Goal: Task Accomplishment & Management: Manage account settings

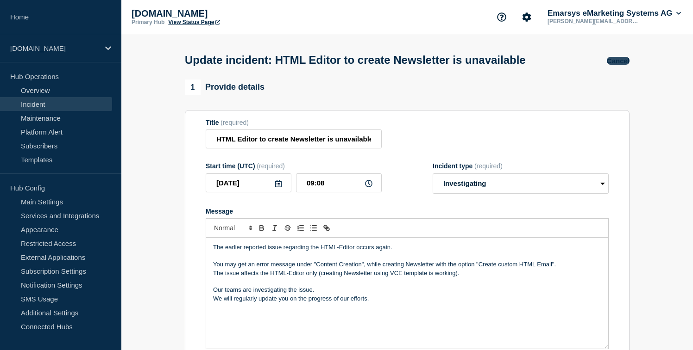
click at [618, 64] on button "Cancel" at bounding box center [618, 61] width 23 height 8
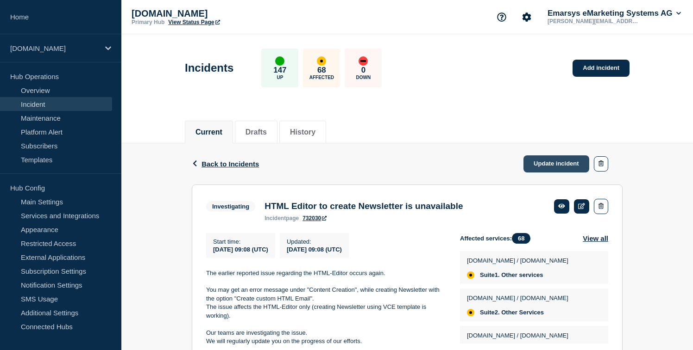
click at [530, 166] on link "Update incident" at bounding box center [556, 164] width 66 height 17
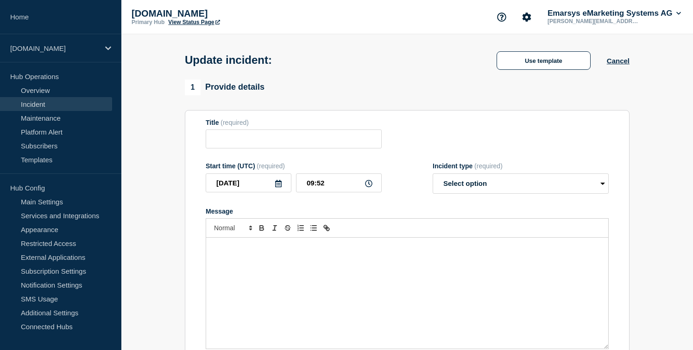
type input "HTML Editor to create Newsletter is unavailable"
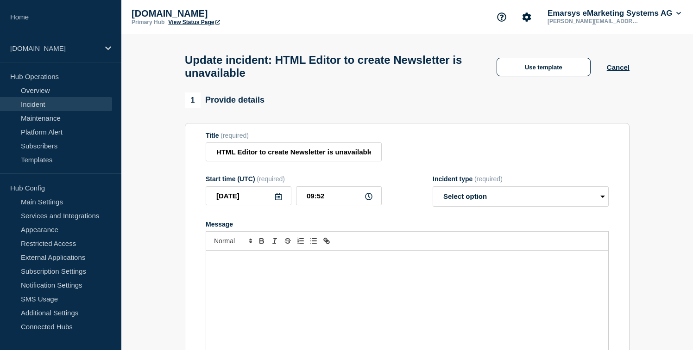
click at [262, 294] on div "Message" at bounding box center [407, 306] width 402 height 111
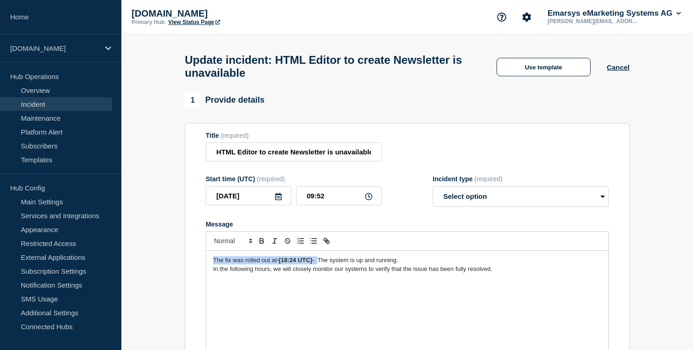
drag, startPoint x: 213, startPoint y: 272, endPoint x: 318, endPoint y: 273, distance: 105.6
click at [318, 273] on div "The fix was rolled out at -[18:24 UTC]- . The system is up and running. In the …" at bounding box center [407, 306] width 402 height 111
click at [500, 282] on p "Message" at bounding box center [407, 278] width 388 height 8
click at [312, 264] on span "The issue could be fixed. The HTML-Editor is available again." at bounding box center [295, 260] width 164 height 7
click at [253, 65] on h1 "Update incident: HTML Editor to create Newsletter is unavailable" at bounding box center [332, 67] width 295 height 26
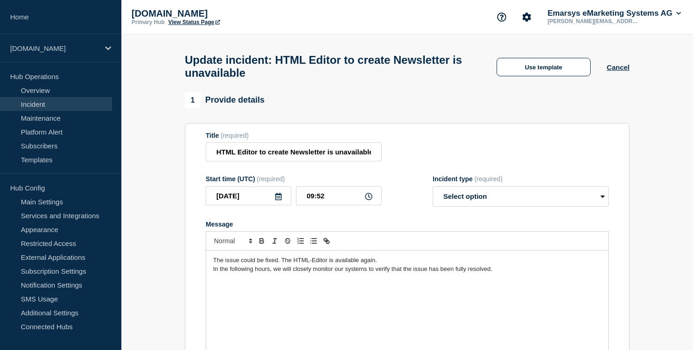
click at [312, 264] on span "The issue could be fixed. The HTML-Editor is available again." at bounding box center [295, 260] width 164 height 7
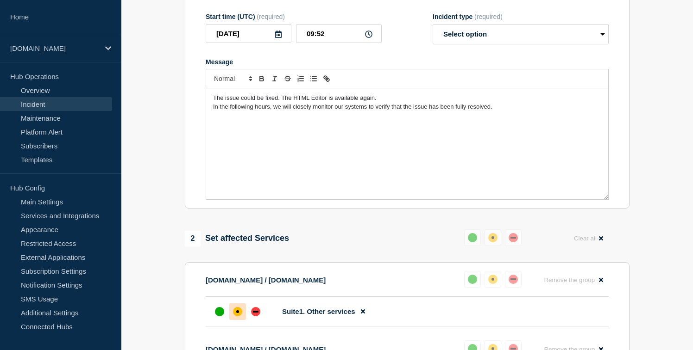
scroll to position [163, 0]
drag, startPoint x: 212, startPoint y: 107, endPoint x: 281, endPoint y: 109, distance: 69.0
click at [281, 109] on div "The issue could be fixed. The HTML Editor is available again. In the following …" at bounding box center [407, 143] width 402 height 111
click at [481, 44] on select "Select option Investigating Identified Monitoring Resolved" at bounding box center [520, 34] width 176 height 20
select select "monitoring"
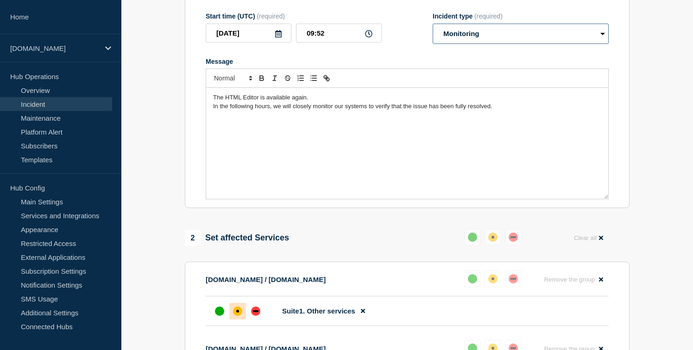
click at [432, 32] on select "Select option Investigating Identified Monitoring Resolved" at bounding box center [520, 34] width 176 height 20
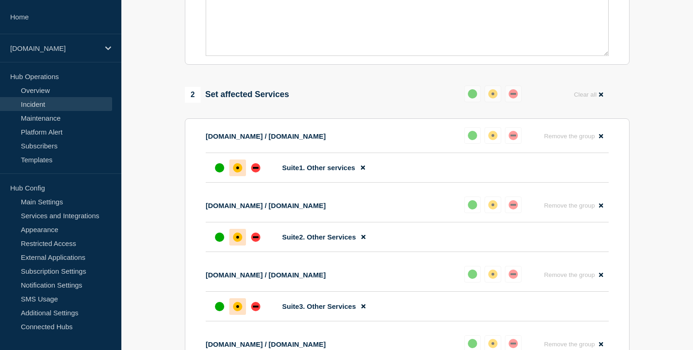
scroll to position [336, 0]
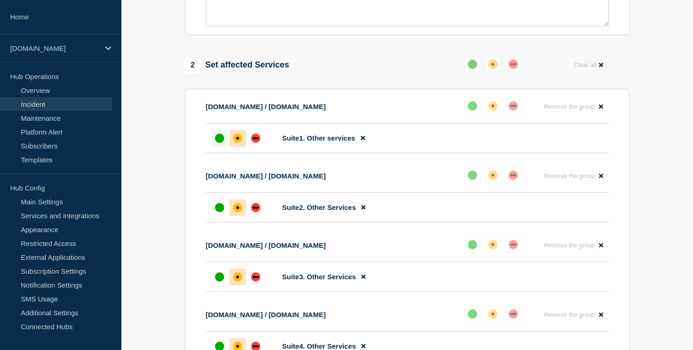
click at [216, 143] on div "up" at bounding box center [219, 138] width 9 height 9
click at [221, 213] on div "up" at bounding box center [219, 207] width 9 height 9
click at [218, 286] on div at bounding box center [219, 277] width 17 height 17
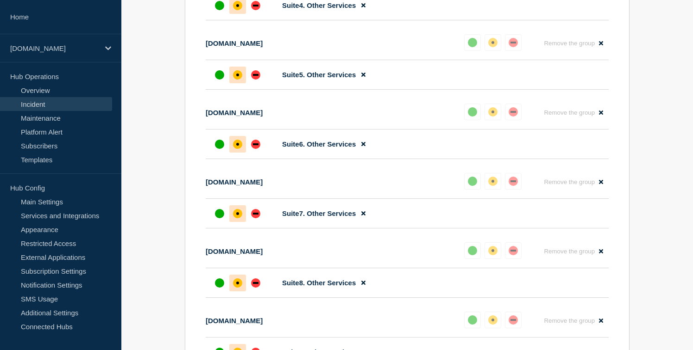
scroll to position [676, 0]
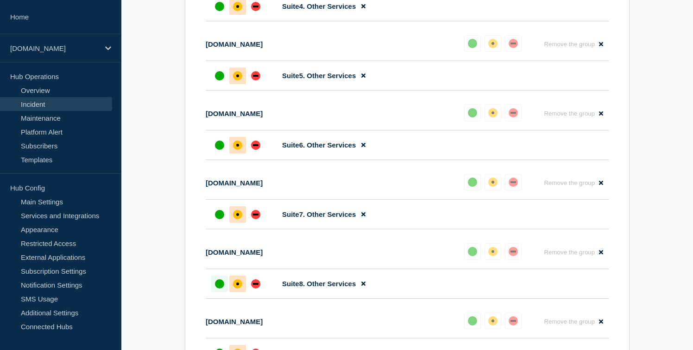
click at [216, 289] on div "up" at bounding box center [219, 284] width 9 height 9
click at [219, 223] on div at bounding box center [219, 214] width 17 height 17
click at [225, 154] on div at bounding box center [219, 145] width 17 height 17
click at [222, 81] on div "up" at bounding box center [219, 75] width 9 height 9
click at [218, 11] on div "up" at bounding box center [219, 6] width 9 height 9
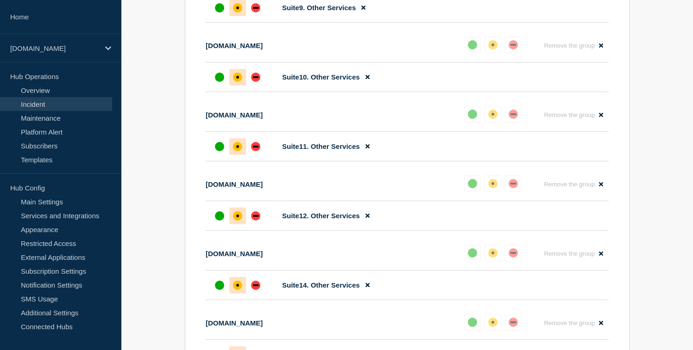
scroll to position [1021, 0]
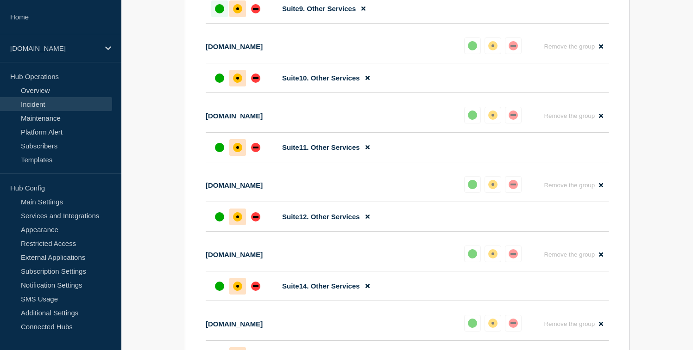
click at [218, 13] on div "up" at bounding box center [219, 8] width 9 height 9
click at [215, 83] on div "up" at bounding box center [219, 78] width 9 height 9
click at [219, 163] on li "Suite11. Other Services" at bounding box center [407, 148] width 403 height 30
click at [213, 225] on div at bounding box center [219, 217] width 17 height 17
click at [216, 295] on div at bounding box center [219, 286] width 17 height 17
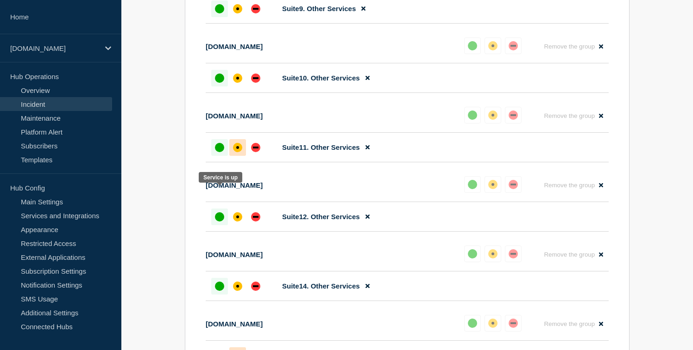
click at [214, 156] on div at bounding box center [219, 147] width 17 height 17
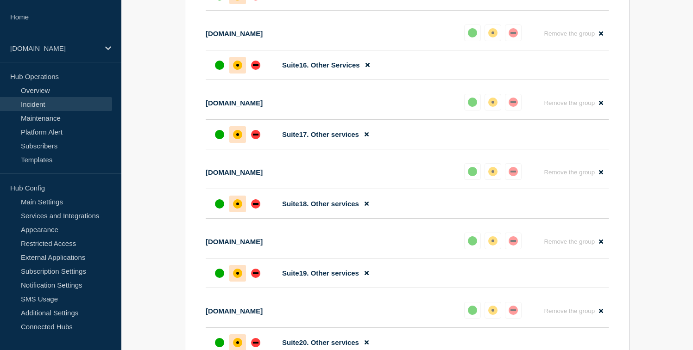
scroll to position [1397, 0]
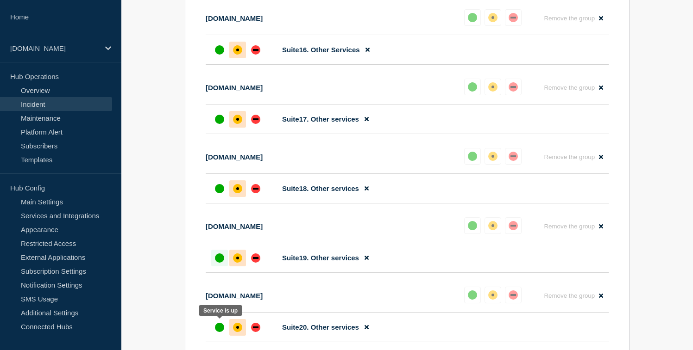
click at [219, 263] on div "up" at bounding box center [219, 258] width 9 height 9
click at [218, 194] on div "up" at bounding box center [219, 188] width 9 height 9
click at [222, 124] on div "up" at bounding box center [219, 119] width 9 height 9
click at [223, 55] on div "up" at bounding box center [219, 49] width 9 height 9
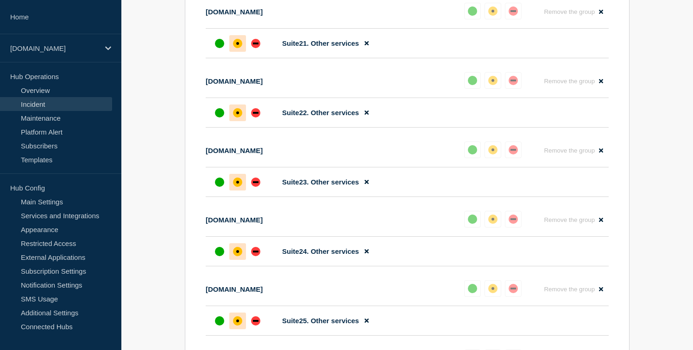
scroll to position [1756, 0]
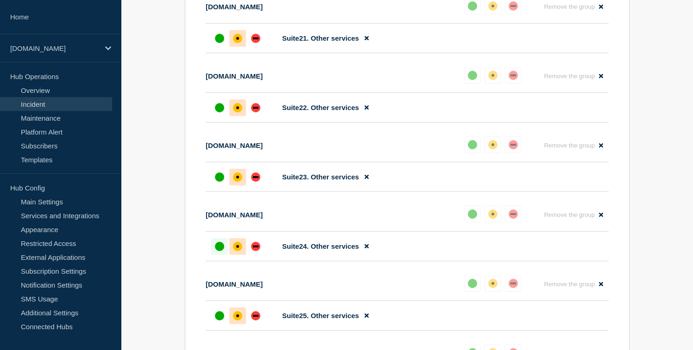
click at [216, 255] on div at bounding box center [219, 246] width 17 height 17
click at [218, 182] on div "up" at bounding box center [219, 177] width 9 height 9
click at [218, 113] on div "up" at bounding box center [219, 107] width 9 height 9
click at [218, 43] on div "up" at bounding box center [219, 38] width 9 height 9
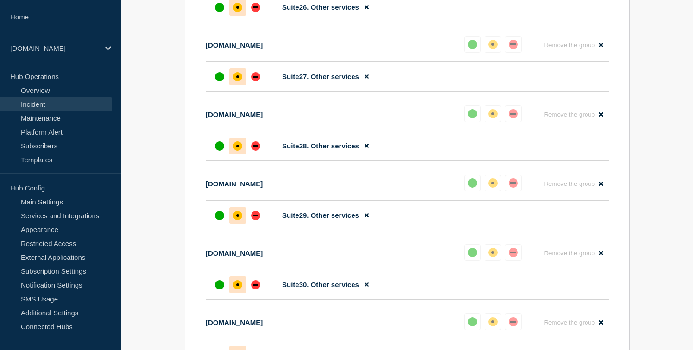
scroll to position [2140, 0]
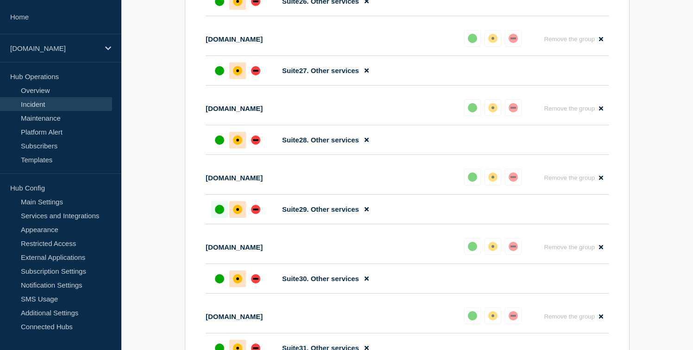
click at [214, 218] on div at bounding box center [219, 209] width 17 height 17
click at [217, 155] on li "Suite28. Other services" at bounding box center [407, 140] width 403 height 30
click at [217, 145] on div "up" at bounding box center [219, 140] width 9 height 9
click at [217, 75] on div "up" at bounding box center [219, 70] width 9 height 9
click at [218, 6] on div "up" at bounding box center [219, 1] width 9 height 9
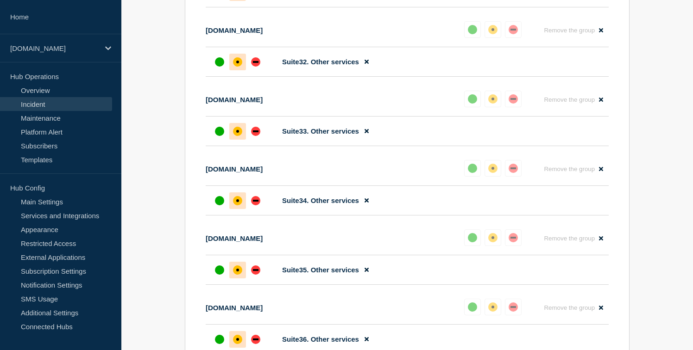
scroll to position [2500, 0]
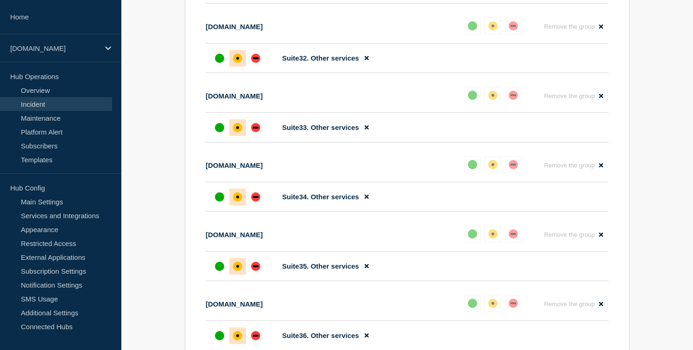
click at [219, 63] on div "up" at bounding box center [219, 58] width 9 height 9
click at [213, 136] on div at bounding box center [219, 127] width 17 height 17
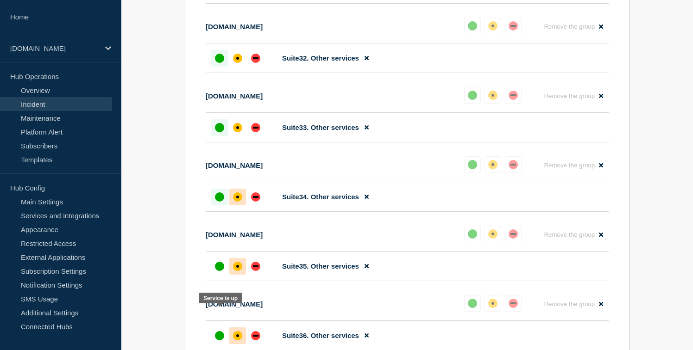
click at [213, 206] on div at bounding box center [219, 197] width 17 height 17
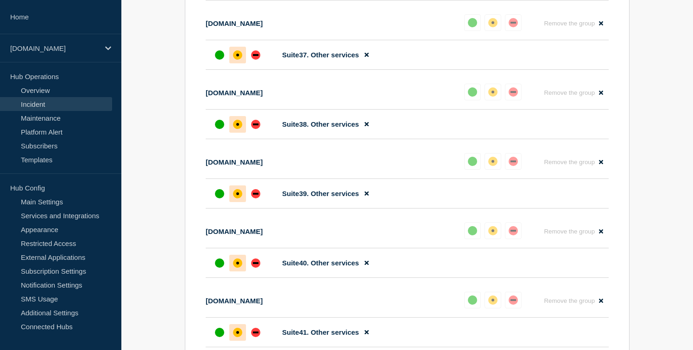
scroll to position [2859, 0]
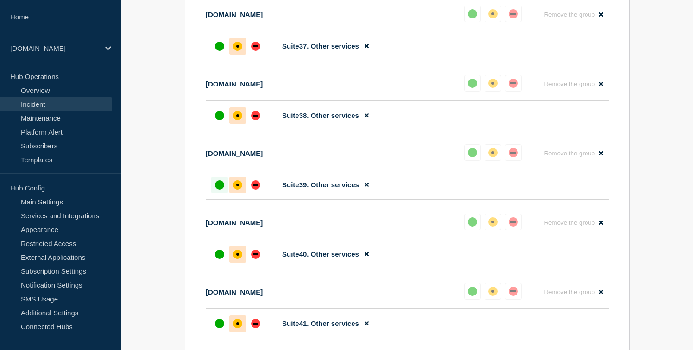
click at [218, 190] on div "up" at bounding box center [219, 185] width 9 height 9
click at [225, 124] on div at bounding box center [219, 115] width 17 height 17
click at [221, 61] on li "Suite37. Other services" at bounding box center [407, 46] width 403 height 30
click at [222, 51] on div "up" at bounding box center [219, 46] width 9 height 9
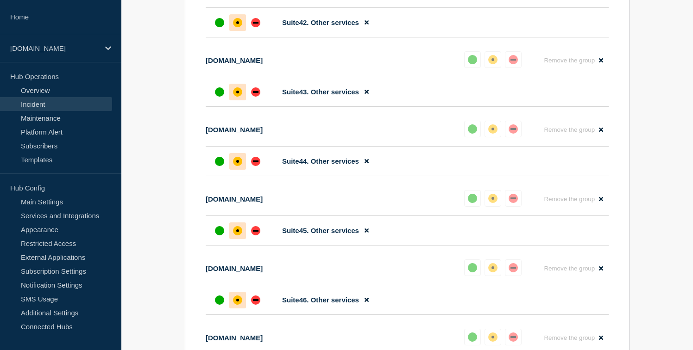
scroll to position [3227, 0]
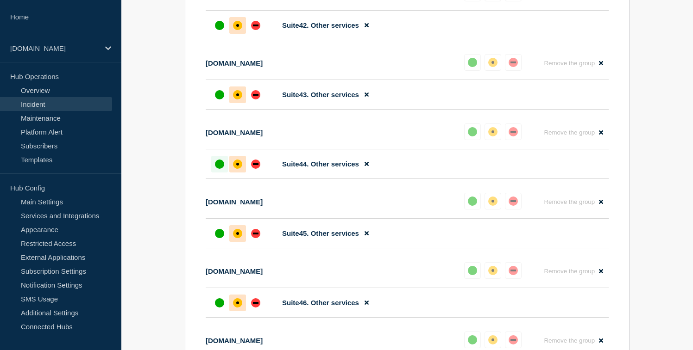
click at [218, 169] on div "up" at bounding box center [219, 164] width 9 height 9
click at [216, 100] on div "up" at bounding box center [219, 94] width 9 height 9
click at [217, 30] on div "up" at bounding box center [219, 25] width 9 height 9
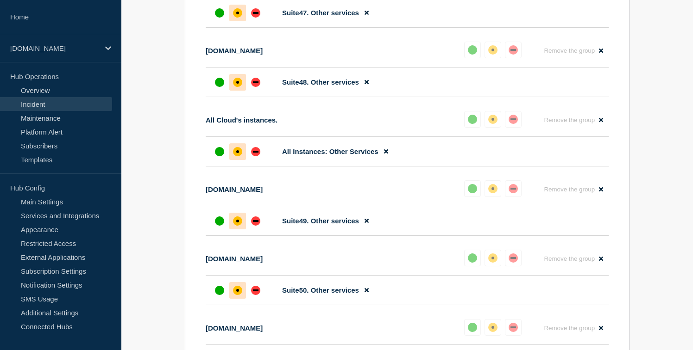
scroll to position [3588, 0]
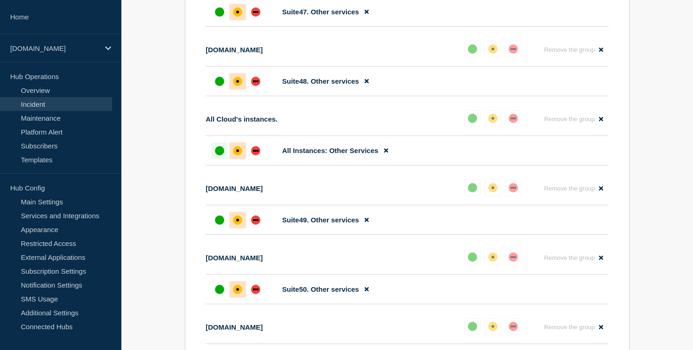
click at [214, 159] on div at bounding box center [219, 151] width 17 height 17
click at [219, 86] on div "up" at bounding box center [219, 81] width 9 height 9
click at [221, 17] on div "up" at bounding box center [219, 11] width 9 height 9
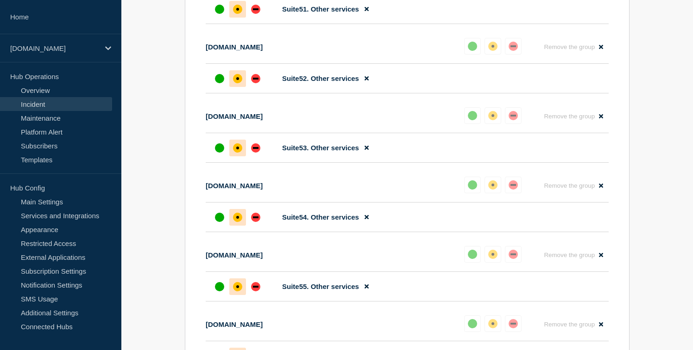
scroll to position [3951, 0]
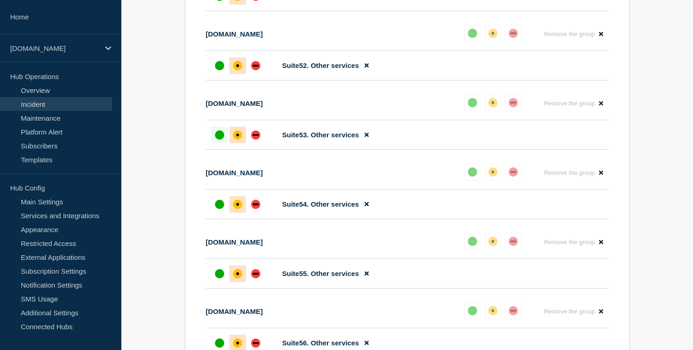
click at [218, 144] on div at bounding box center [219, 135] width 17 height 17
click at [221, 70] on div "up" at bounding box center [219, 65] width 9 height 9
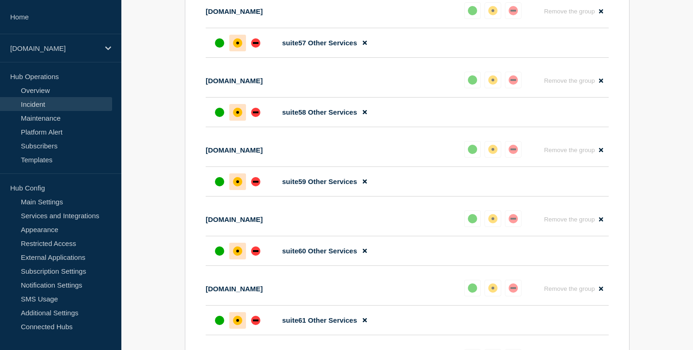
scroll to position [4321, 0]
click at [215, 120] on div at bounding box center [219, 112] width 17 height 17
click at [220, 47] on div "up" at bounding box center [219, 42] width 9 height 9
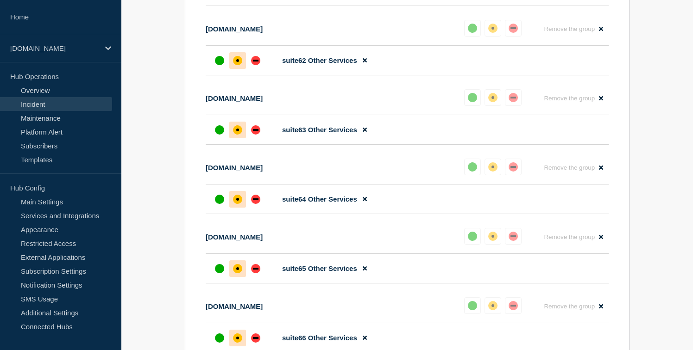
scroll to position [4654, 0]
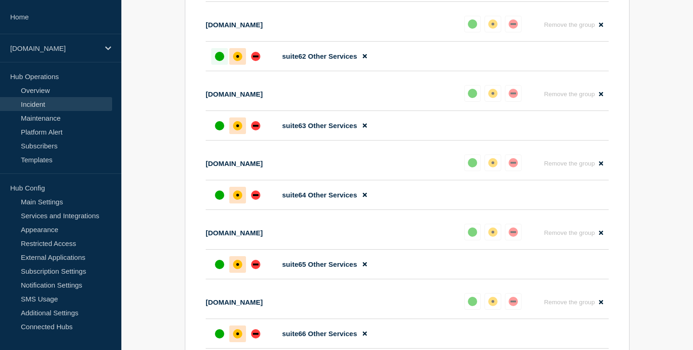
click at [212, 65] on div at bounding box center [219, 56] width 17 height 17
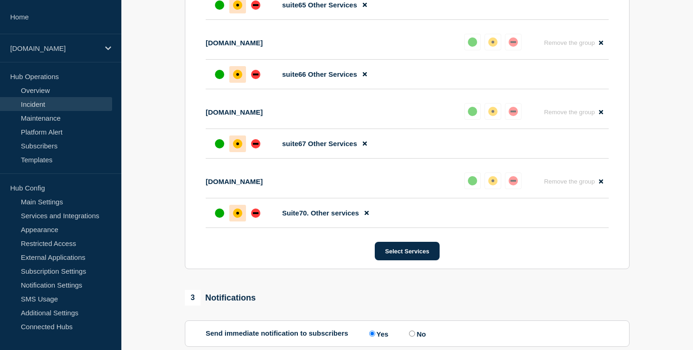
scroll to position [4918, 0]
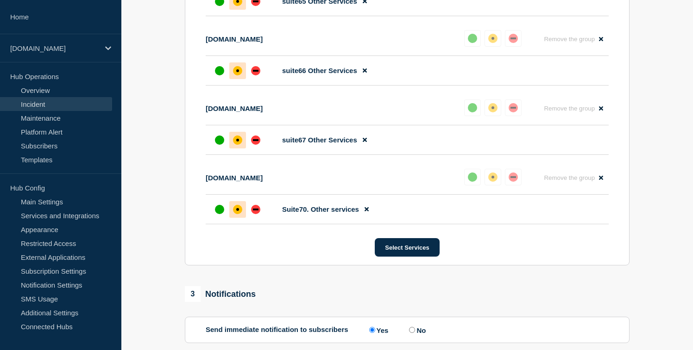
click at [214, 86] on li "suite66 Other Services" at bounding box center [407, 71] width 403 height 30
click at [216, 75] on div "up" at bounding box center [219, 70] width 9 height 9
click at [218, 6] on div "up" at bounding box center [219, 1] width 9 height 9
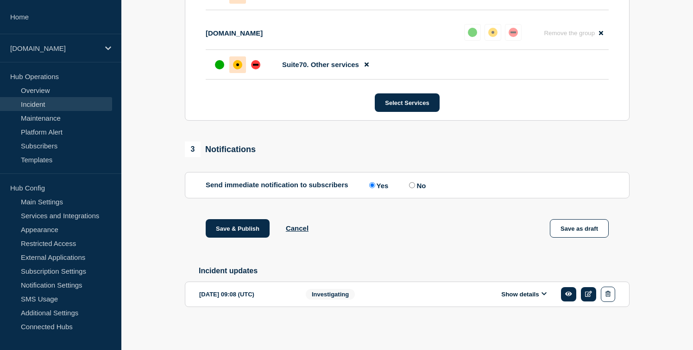
scroll to position [5211, 0]
click at [213, 73] on div at bounding box center [219, 64] width 17 height 17
click at [244, 223] on button "Save & Publish" at bounding box center [238, 228] width 64 height 19
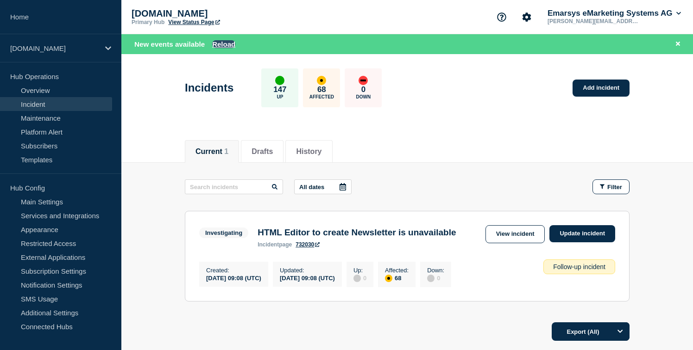
click at [230, 45] on button "Reload" at bounding box center [223, 44] width 23 height 8
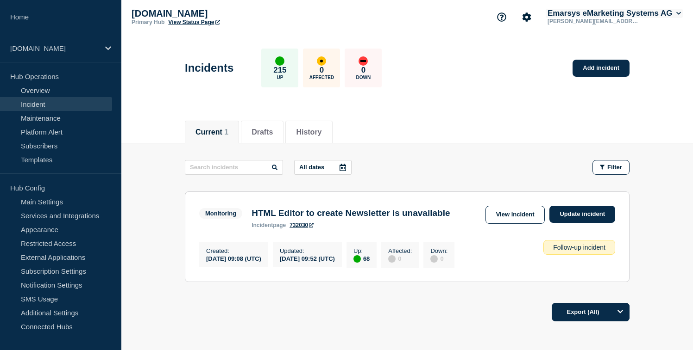
click at [616, 9] on button "Emarsys eMarketing Systems AG" at bounding box center [613, 13] width 137 height 9
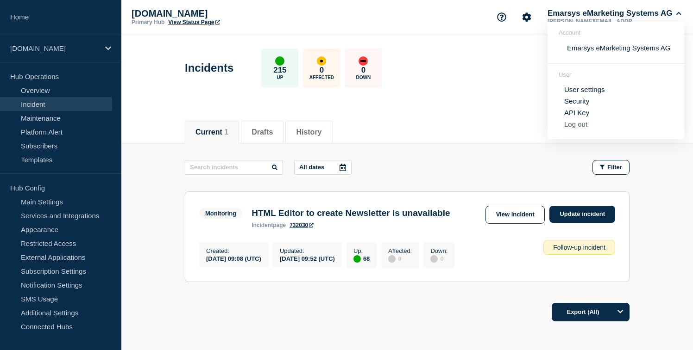
click at [567, 128] on button "Log out" at bounding box center [575, 124] width 23 height 8
